Goal: Task Accomplishment & Management: Manage account settings

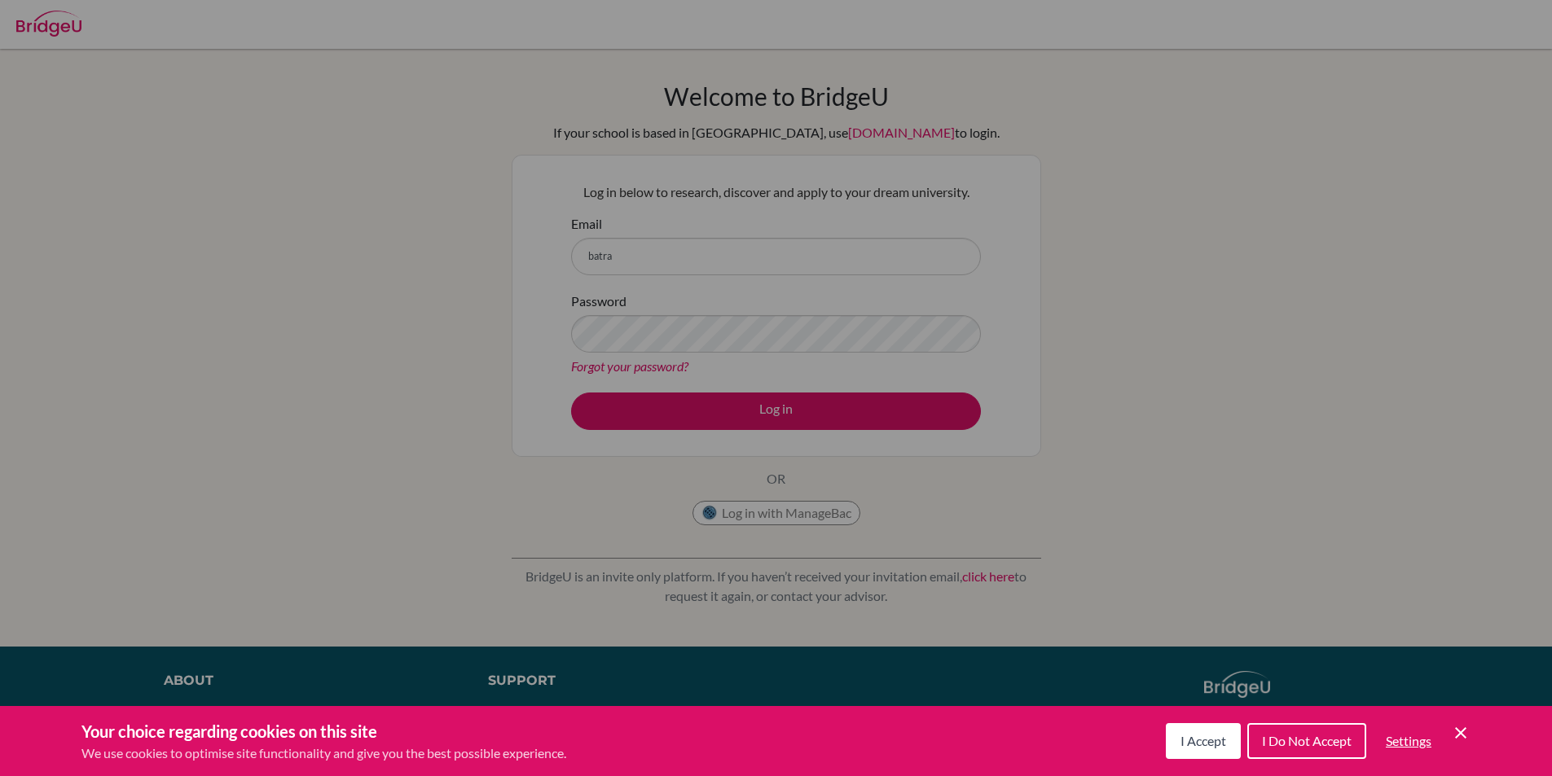
click at [1460, 728] on icon "Cookie Control Close Icon" at bounding box center [1461, 733] width 20 height 20
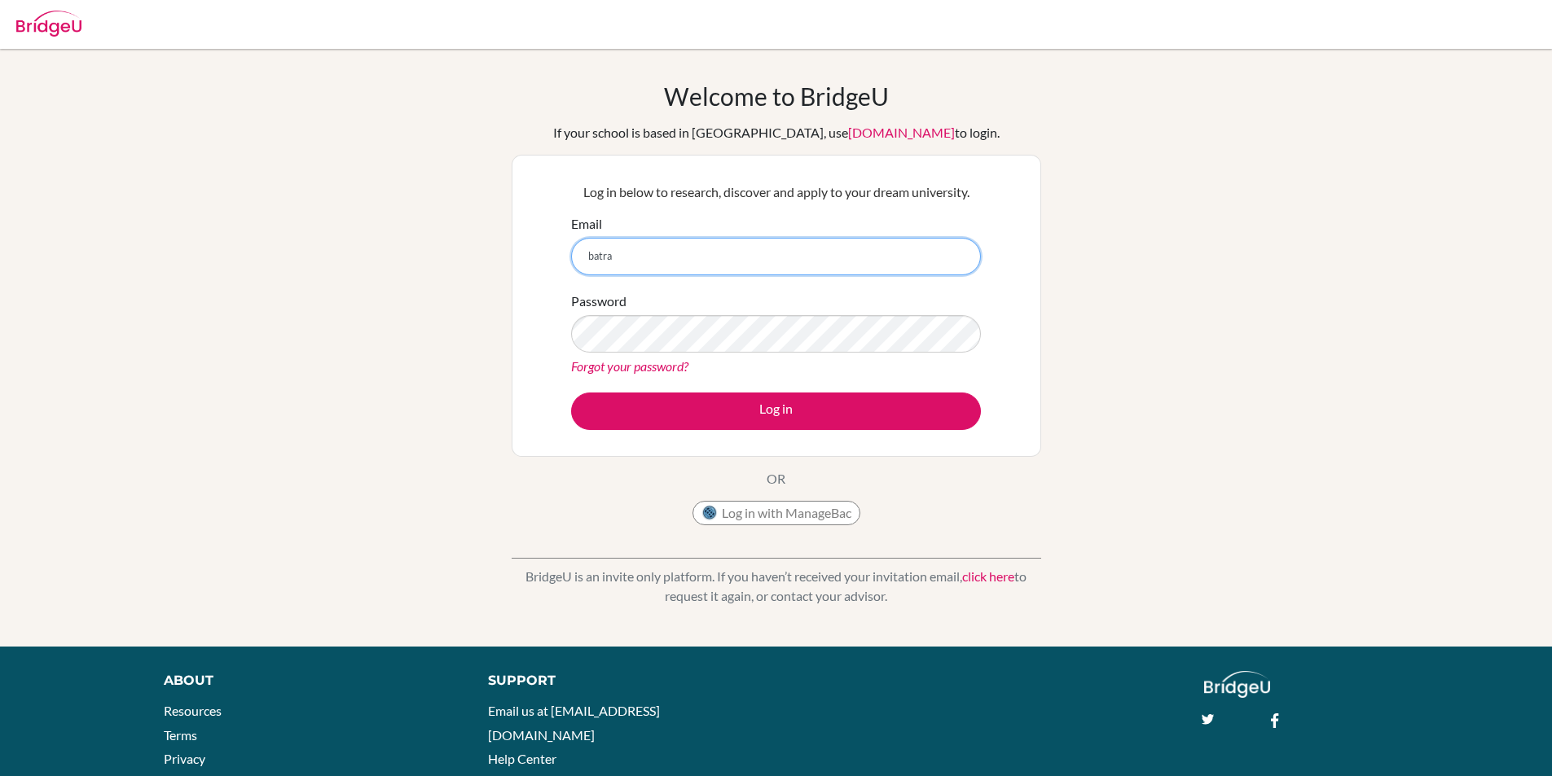
click at [661, 253] on input "batra" at bounding box center [776, 256] width 410 height 37
type input "[EMAIL_ADDRESS][DOMAIN_NAME]"
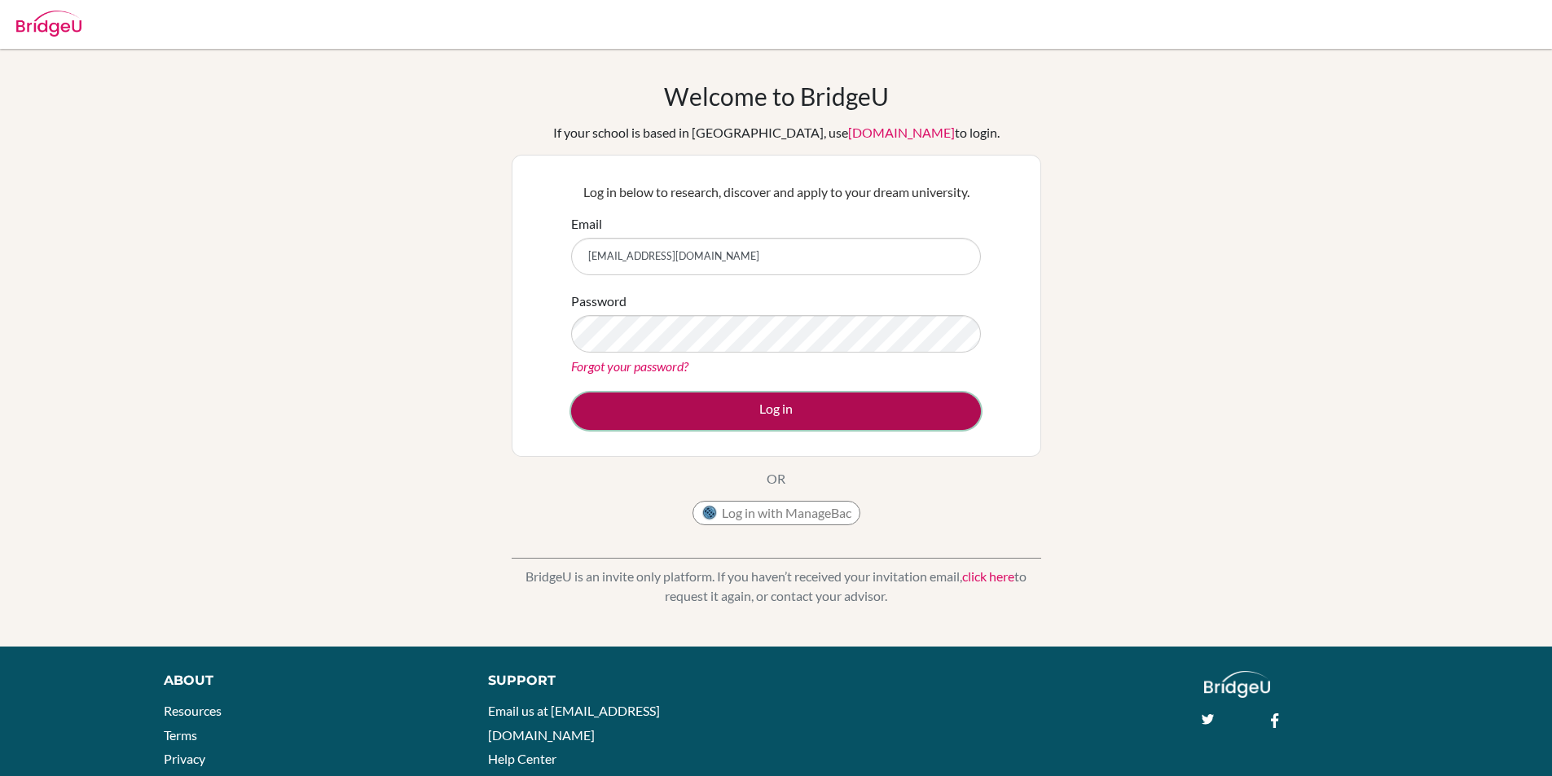
click at [863, 409] on button "Log in" at bounding box center [776, 411] width 410 height 37
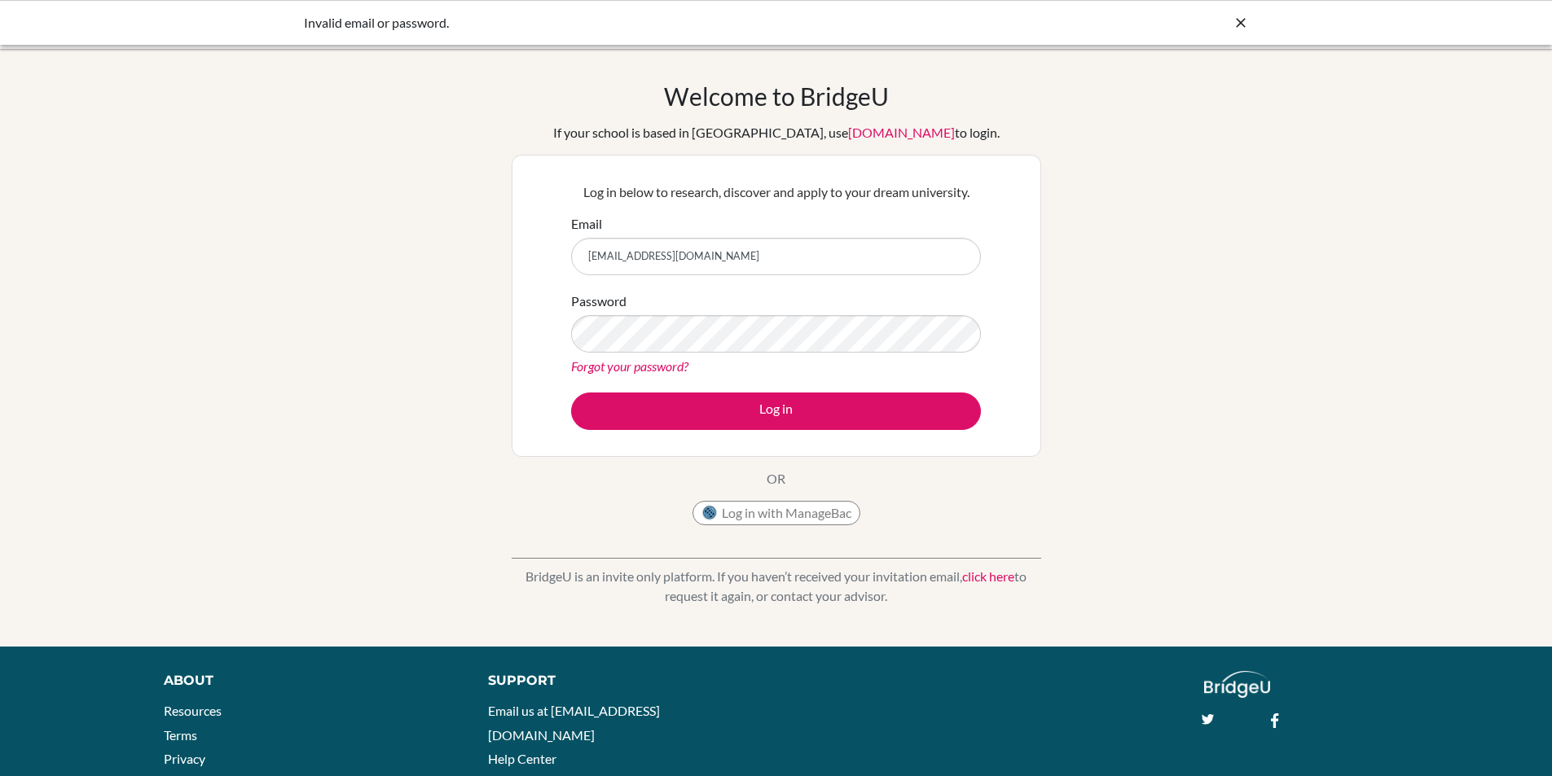
click at [637, 257] on input "[EMAIL_ADDRESS][DOMAIN_NAME]" at bounding box center [776, 256] width 410 height 37
drag, startPoint x: 823, startPoint y: 253, endPoint x: 575, endPoint y: 256, distance: 248.5
click at [575, 256] on input "erdenejargalbatragchaa@gmail.com" at bounding box center [776, 256] width 410 height 37
paste input "batragchaaerdenejargal"
type input "[EMAIL_ADDRESS][DOMAIN_NAME]"
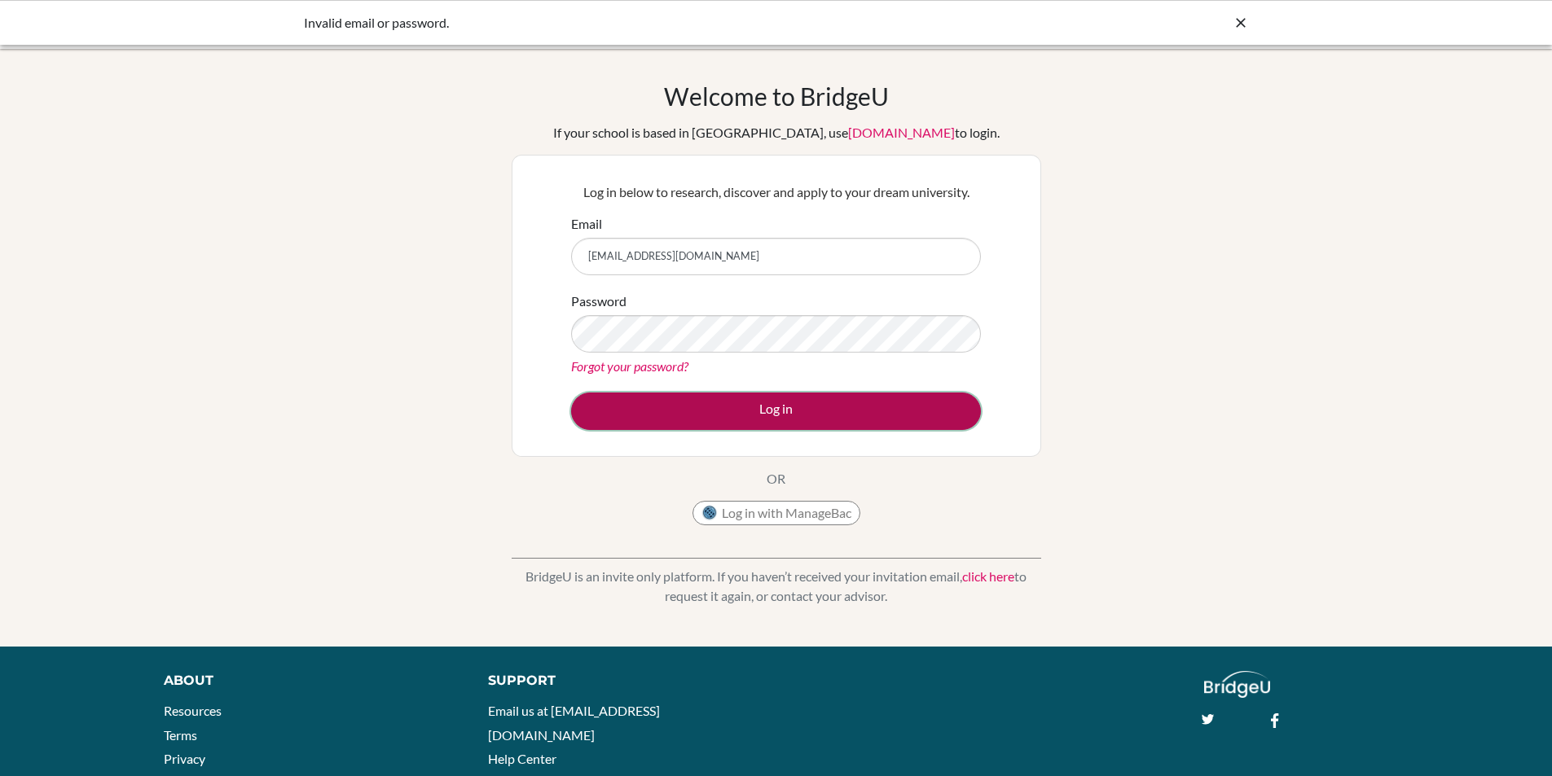
click at [873, 406] on button "Log in" at bounding box center [776, 411] width 410 height 37
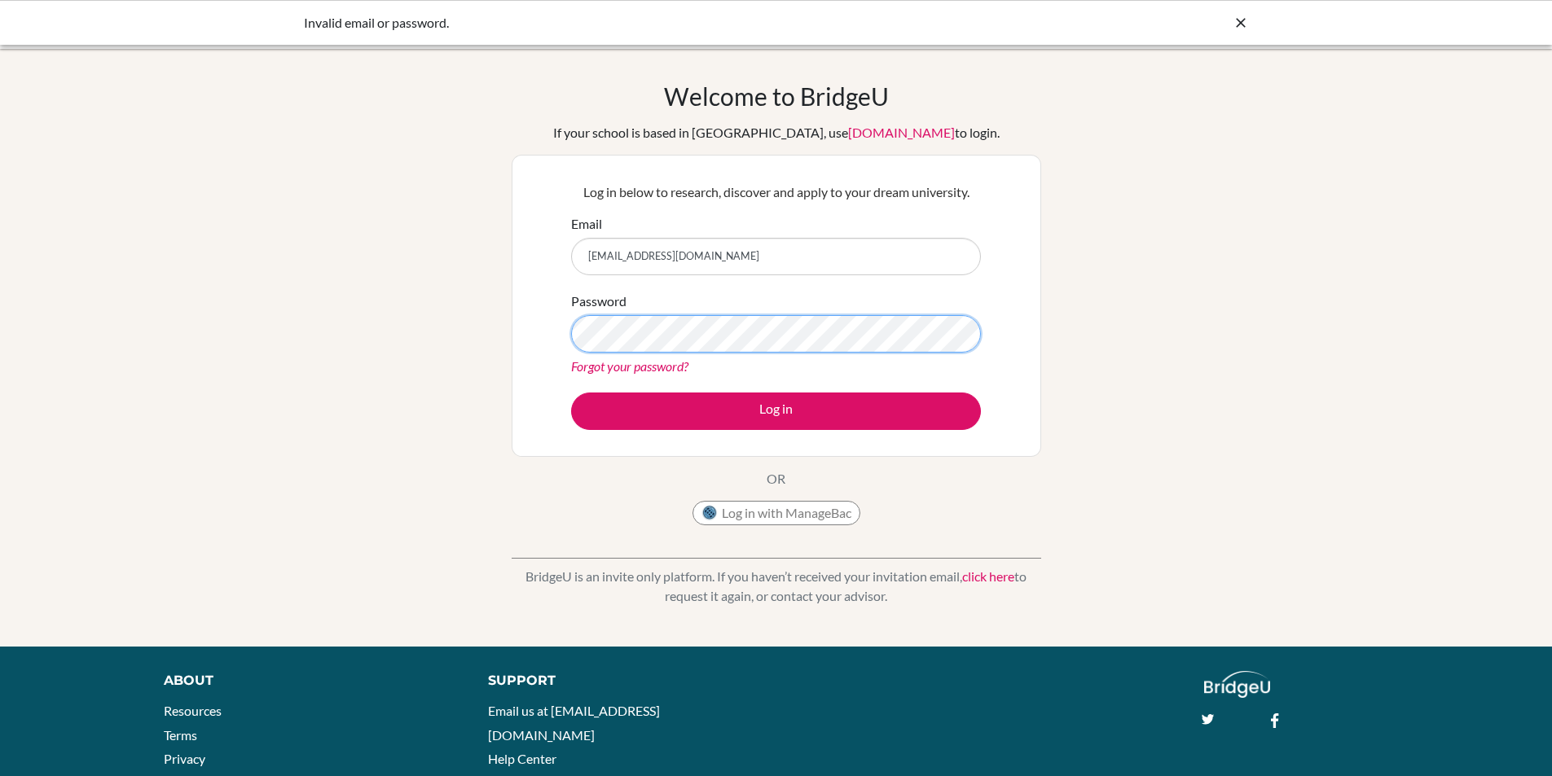
click at [571, 393] on button "Log in" at bounding box center [776, 411] width 410 height 37
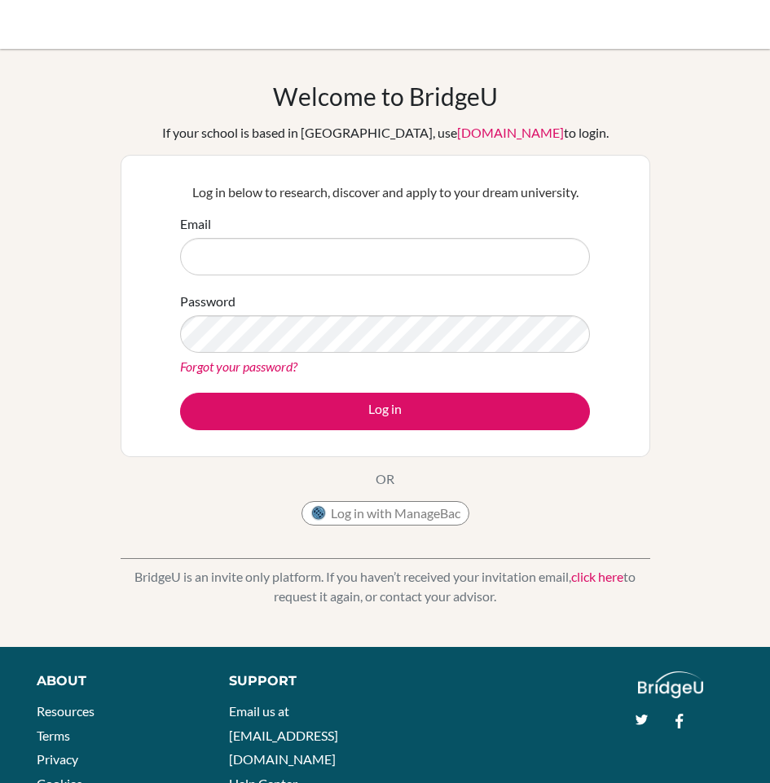
type input "[EMAIL_ADDRESS][DOMAIN_NAME]"
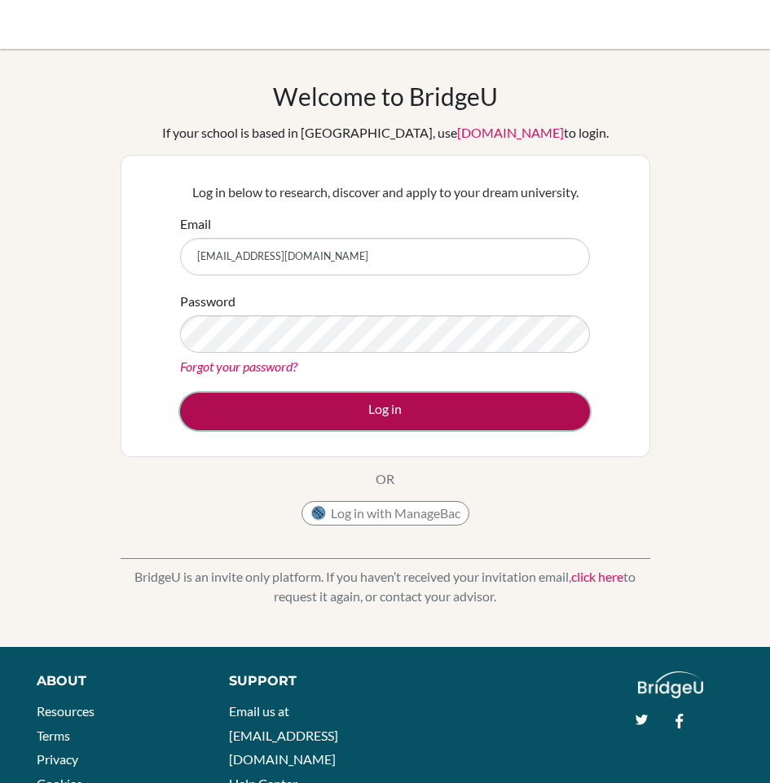
click at [506, 408] on button "Log in" at bounding box center [385, 411] width 410 height 37
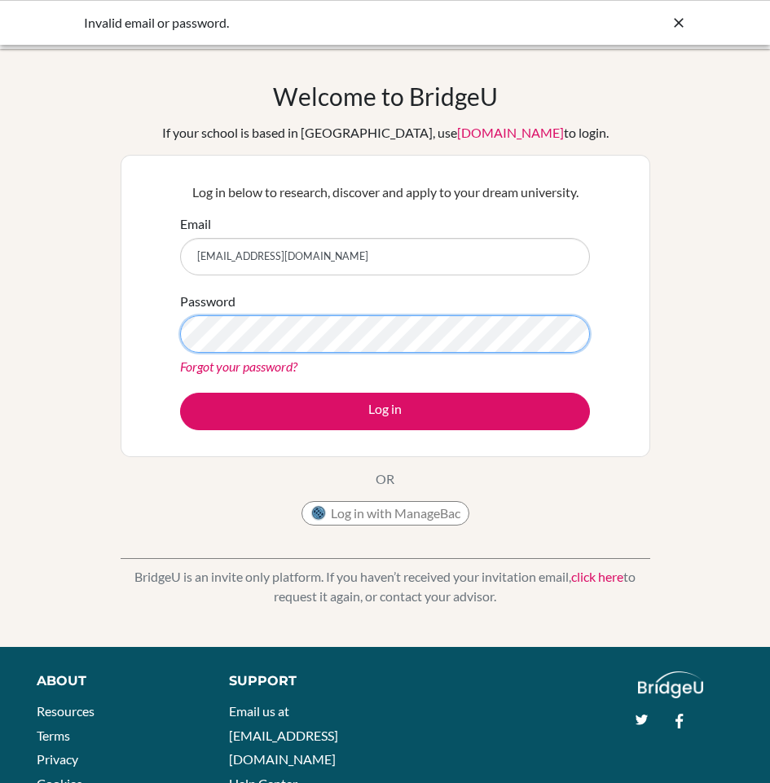
click at [180, 393] on button "Log in" at bounding box center [385, 411] width 410 height 37
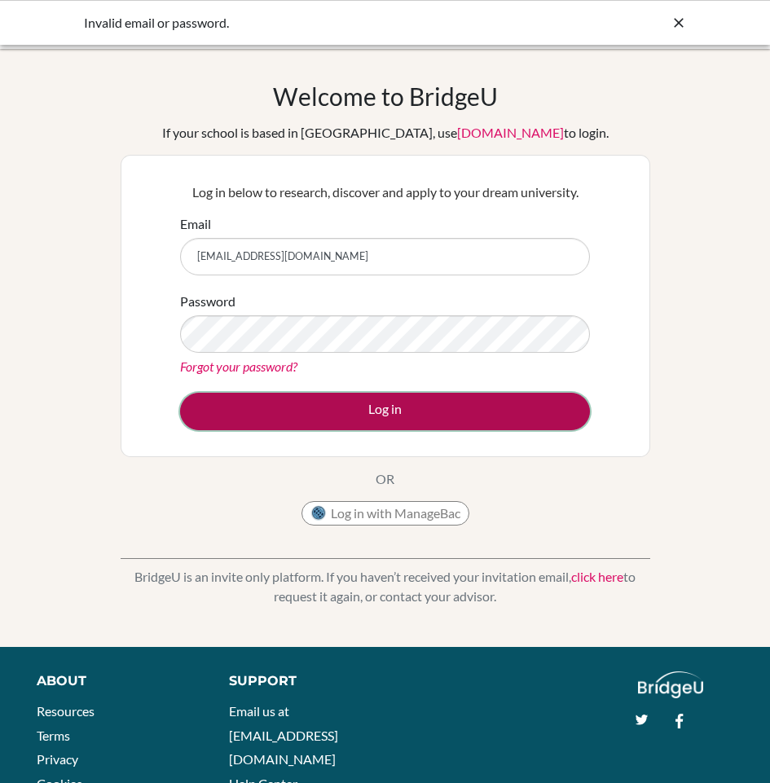
click at [416, 412] on button "Log in" at bounding box center [385, 411] width 410 height 37
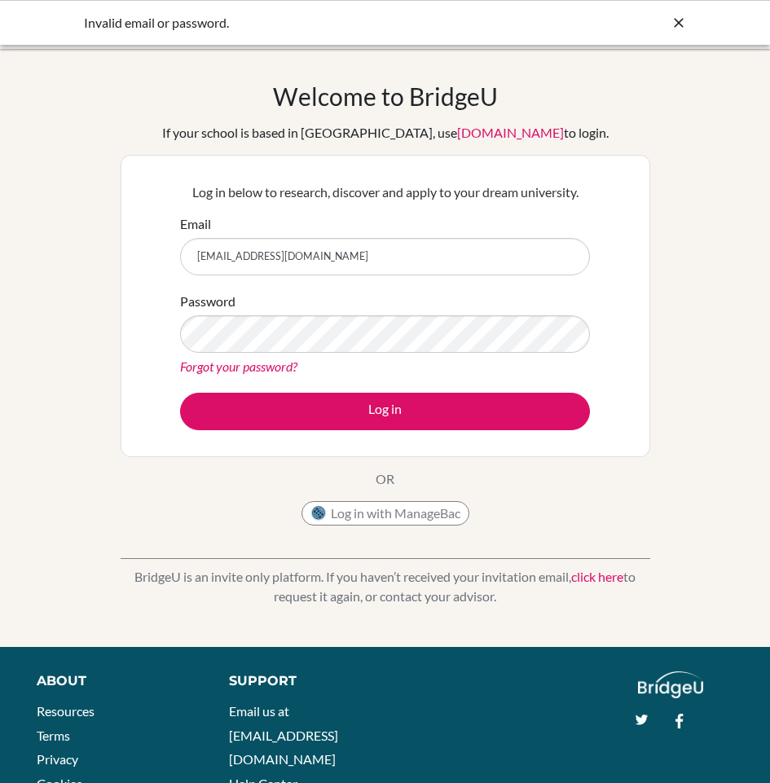
click at [264, 364] on link "Forgot your password?" at bounding box center [238, 365] width 117 height 15
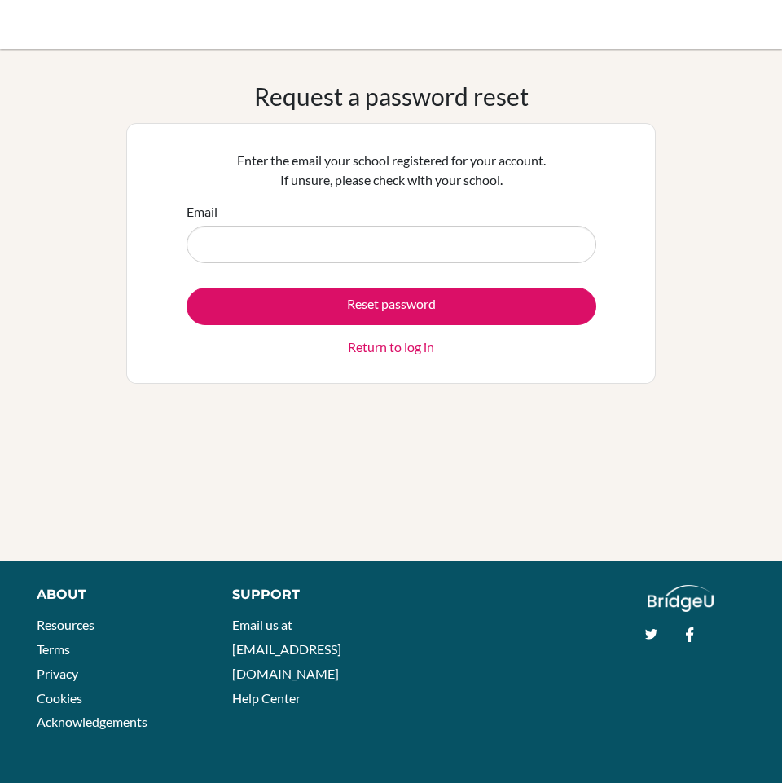
click at [306, 248] on input "Email" at bounding box center [392, 244] width 410 height 37
type input "[EMAIL_ADDRESS][DOMAIN_NAME]"
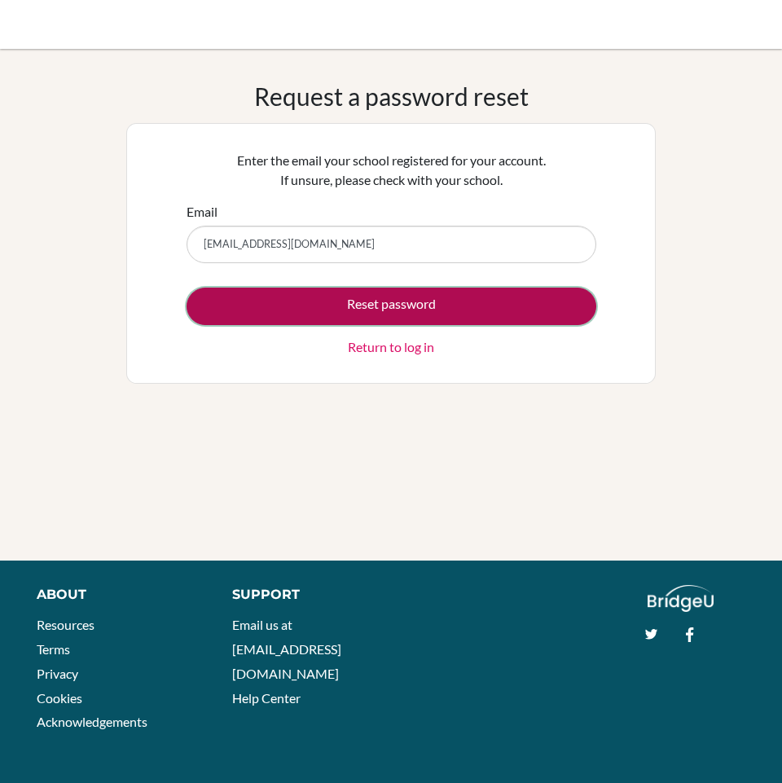
click at [457, 302] on button "Reset password" at bounding box center [392, 306] width 410 height 37
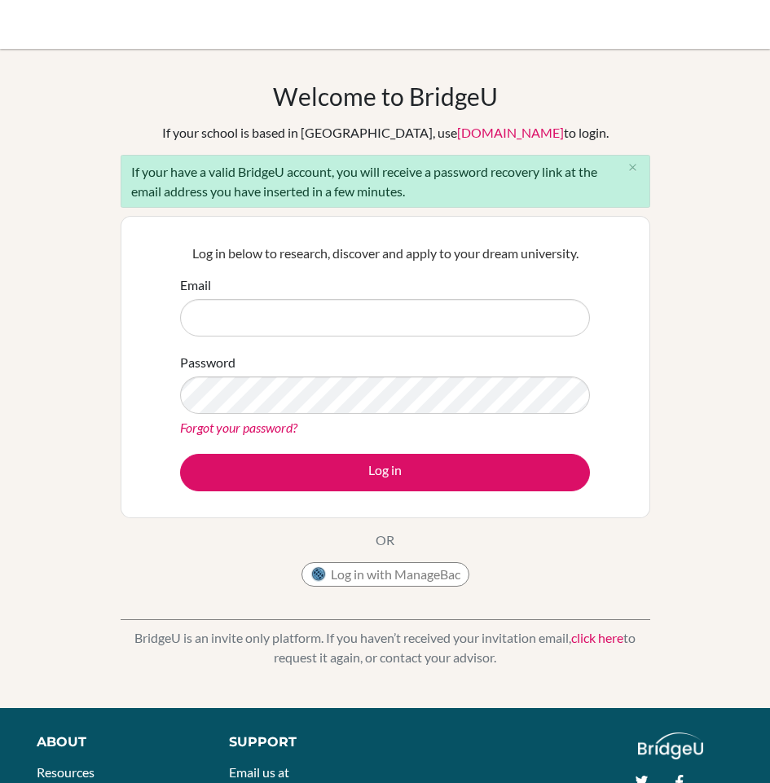
click at [231, 310] on input "Email" at bounding box center [385, 317] width 410 height 37
type input "[EMAIL_ADDRESS][DOMAIN_NAME]"
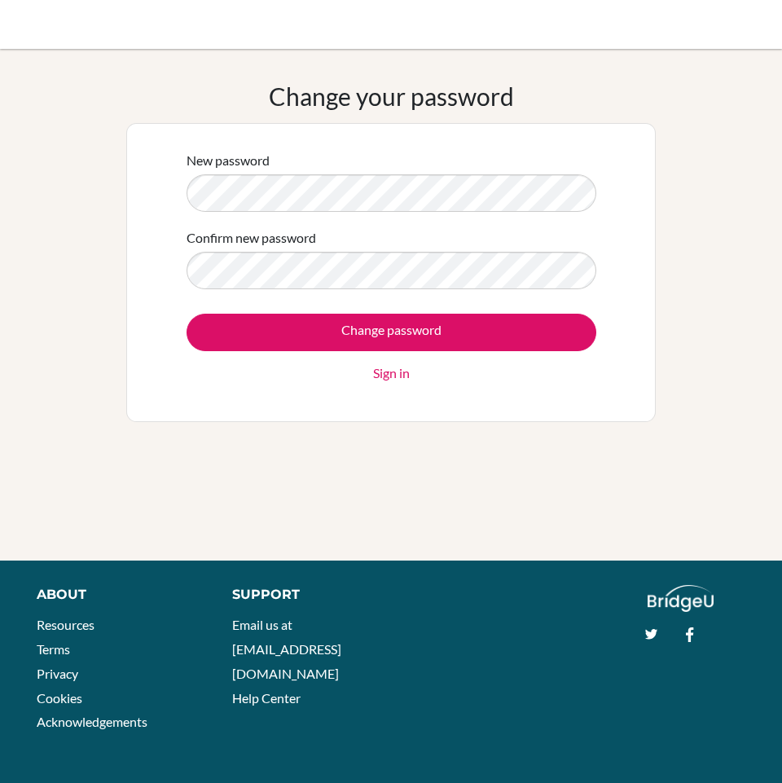
click at [133, 182] on div "New password Confirm new password Change password Sign in" at bounding box center [390, 272] width 529 height 299
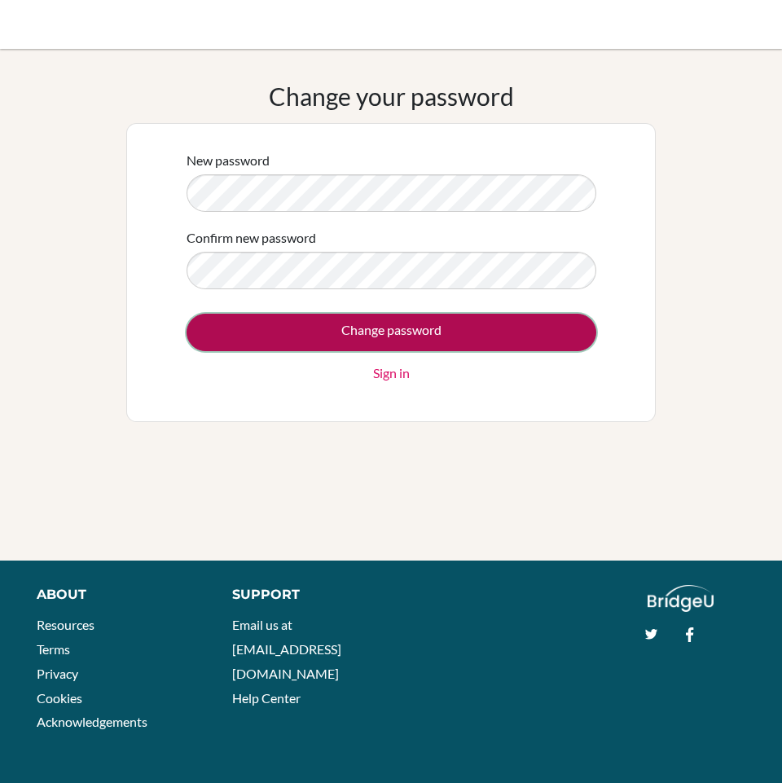
click at [493, 336] on input "Change password" at bounding box center [392, 332] width 410 height 37
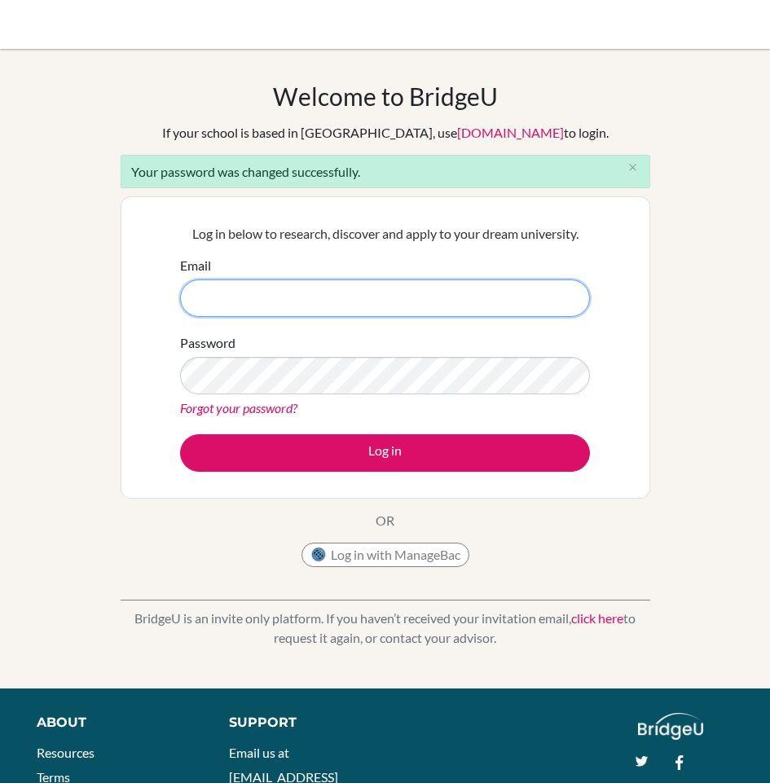
type input "[EMAIL_ADDRESS][DOMAIN_NAME]"
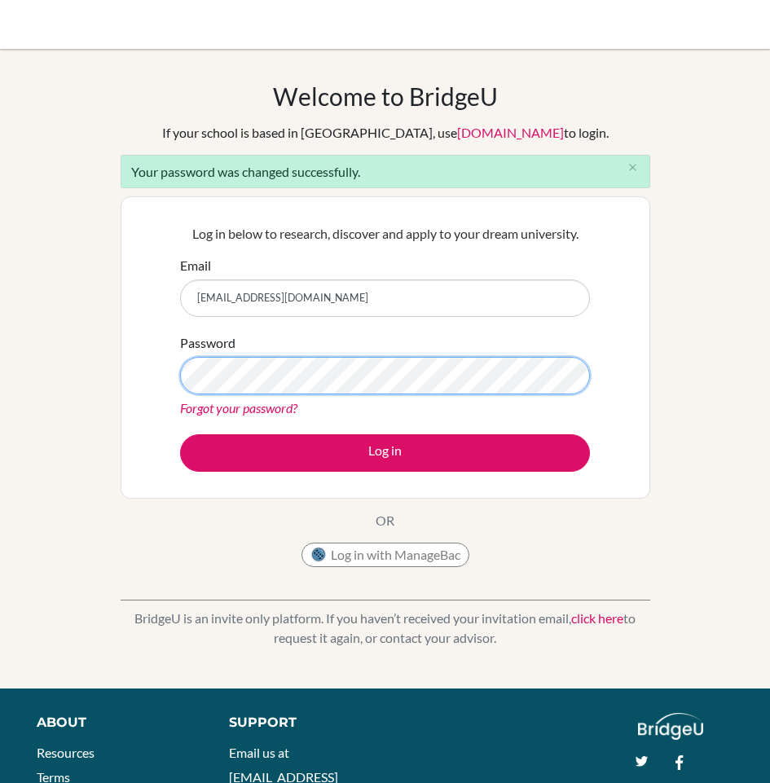
click at [156, 367] on div "Log in below to research, discover and apply to your dream university. Email ba…" at bounding box center [385, 347] width 529 height 302
click at [161, 368] on div "Log in below to research, discover and apply to your dream university. Email ba…" at bounding box center [385, 347] width 529 height 302
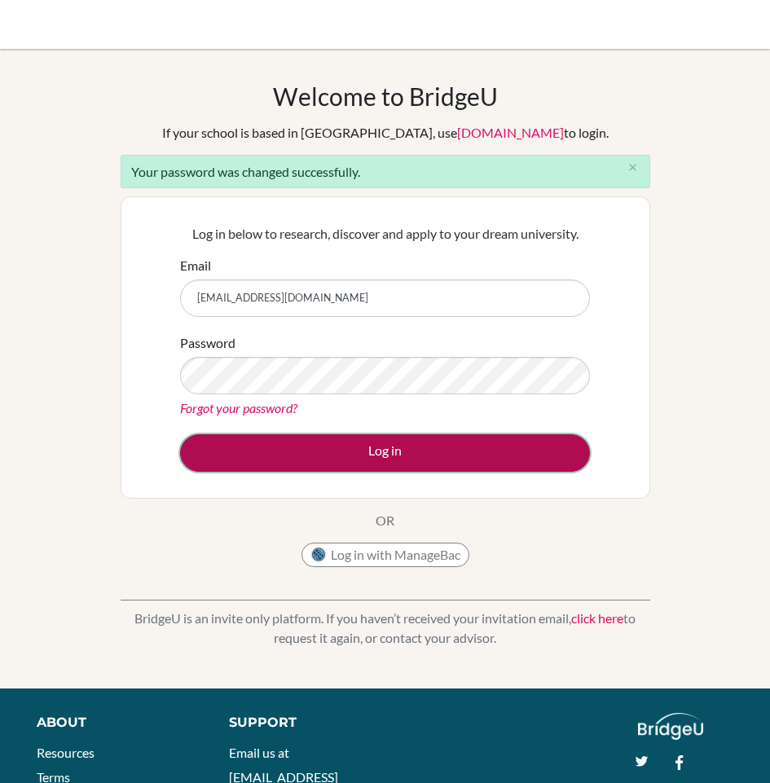
click at [218, 450] on button "Log in" at bounding box center [385, 452] width 410 height 37
